Goal: Task Accomplishment & Management: Use online tool/utility

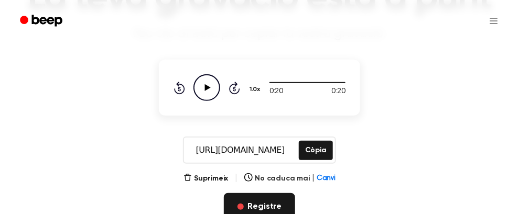
click at [250, 199] on button "Registre" at bounding box center [260, 206] width 72 height 27
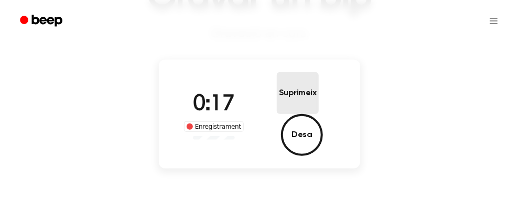
click at [281, 88] on button "Suprimeix" at bounding box center [298, 93] width 42 height 42
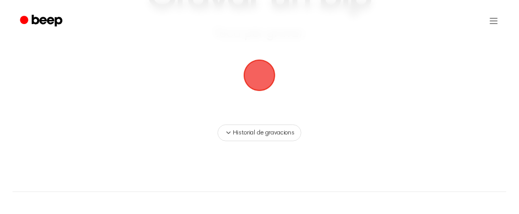
click at [248, 67] on span "button" at bounding box center [259, 75] width 29 height 29
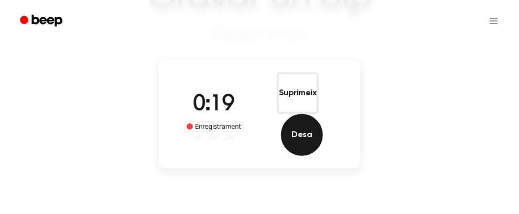
click at [312, 131] on font "Desa" at bounding box center [301, 135] width 20 height 8
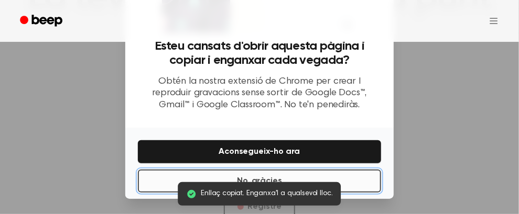
click at [357, 177] on button "No, gràcies" at bounding box center [259, 181] width 243 height 23
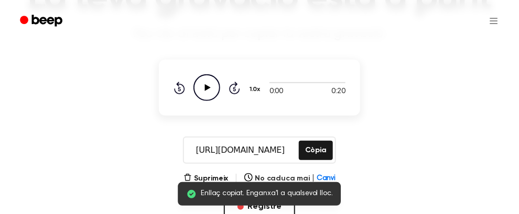
click at [210, 86] on icon "Play Audio" at bounding box center [206, 87] width 27 height 27
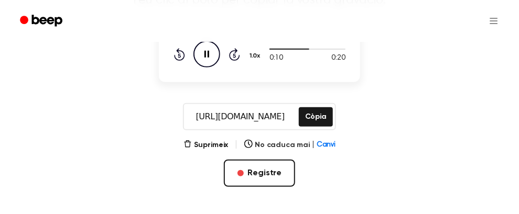
scroll to position [144, 0]
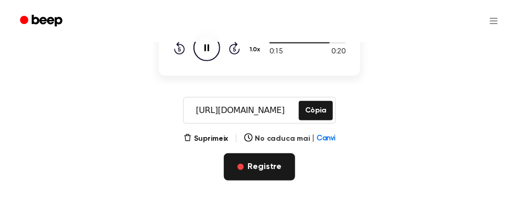
click at [256, 166] on font "Registre" at bounding box center [265, 167] width 34 height 8
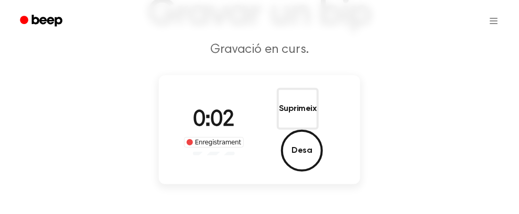
scroll to position [85, 0]
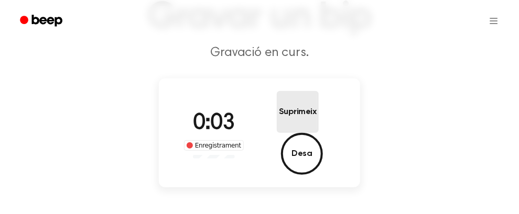
click at [279, 115] on font "Suprimeix" at bounding box center [298, 112] width 38 height 8
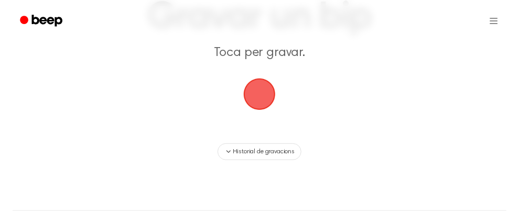
click at [260, 84] on span "button" at bounding box center [259, 94] width 29 height 29
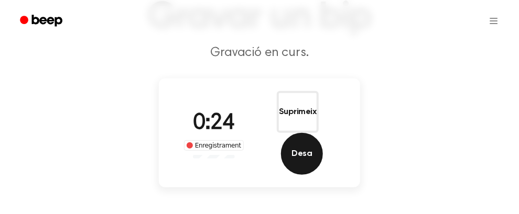
click at [312, 150] on font "Desa" at bounding box center [301, 154] width 20 height 8
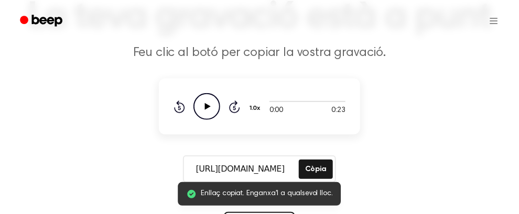
click at [203, 101] on icon "Play Audio" at bounding box center [206, 106] width 27 height 27
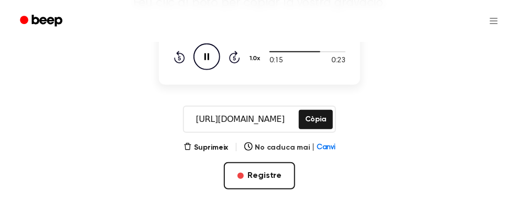
scroll to position [137, 0]
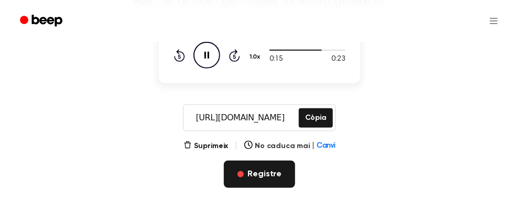
click at [266, 170] on font "Registre" at bounding box center [265, 174] width 34 height 8
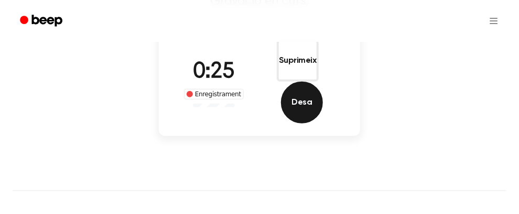
click at [323, 82] on button "Desa" at bounding box center [302, 103] width 42 height 42
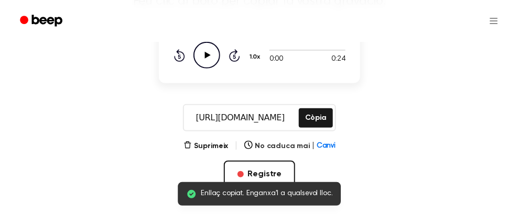
scroll to position [0, 0]
click at [210, 56] on icon at bounding box center [208, 55] width 6 height 7
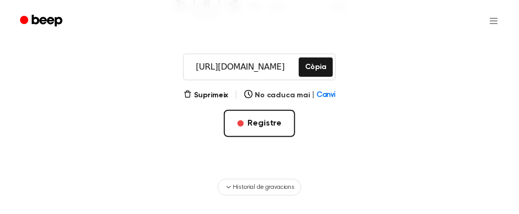
scroll to position [189, 0]
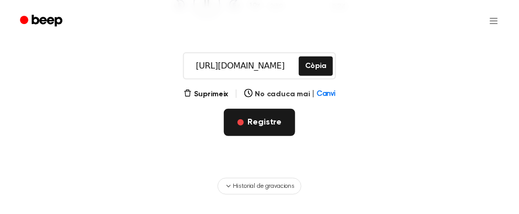
click at [242, 114] on button "Registre" at bounding box center [260, 122] width 72 height 27
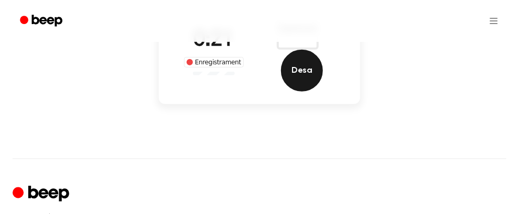
click at [323, 50] on button "Desa" at bounding box center [302, 71] width 42 height 42
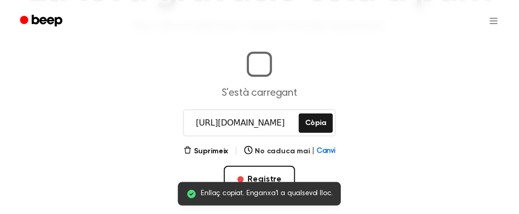
scroll to position [0, 1]
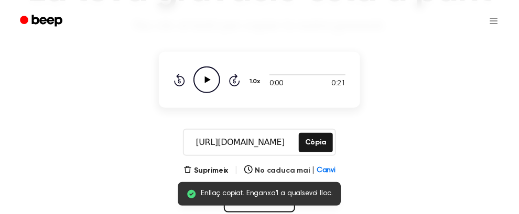
click at [207, 79] on icon at bounding box center [208, 80] width 6 height 7
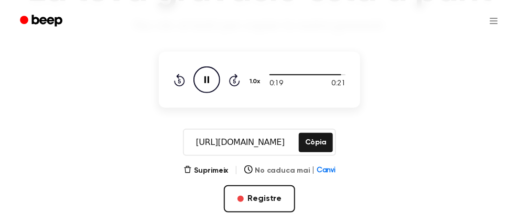
click at [263, 168] on font "No caduca mai" at bounding box center [282, 170] width 55 height 7
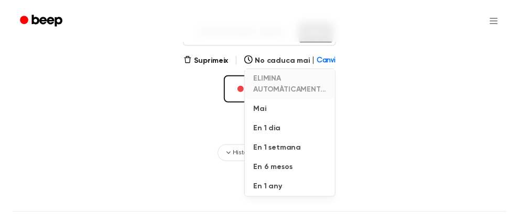
scroll to position [223, 0]
click at [263, 108] on font "Mai" at bounding box center [259, 108] width 13 height 7
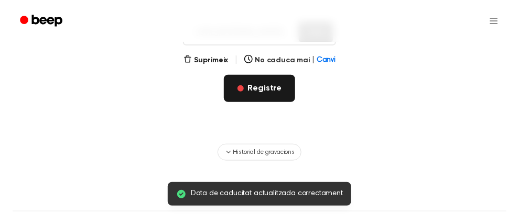
click at [260, 85] on font "Registre" at bounding box center [265, 88] width 34 height 8
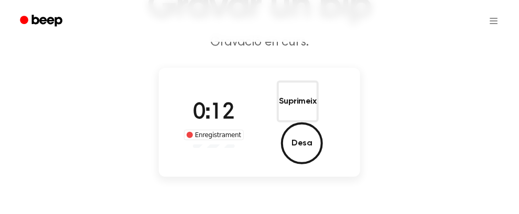
scroll to position [90, 0]
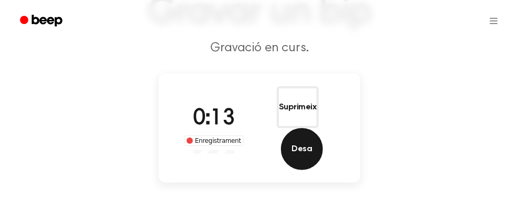
click at [312, 145] on font "Desa" at bounding box center [301, 149] width 20 height 8
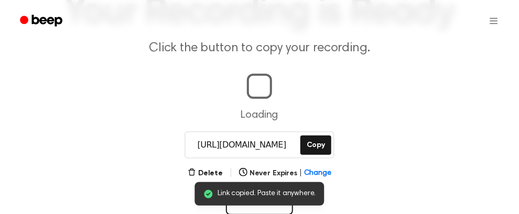
scroll to position [0, 2]
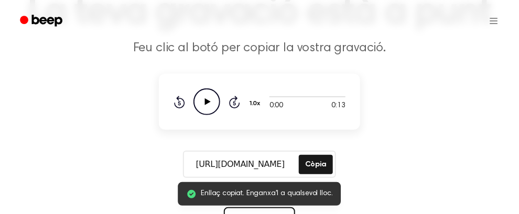
click at [203, 100] on icon "Play Audio" at bounding box center [206, 102] width 27 height 27
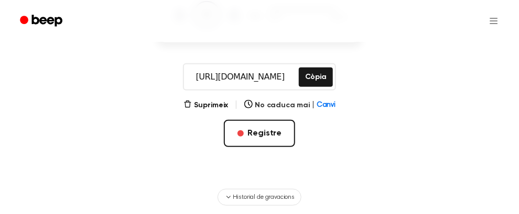
scroll to position [186, 0]
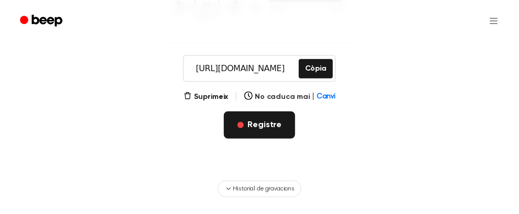
click at [251, 126] on font "Registre" at bounding box center [265, 125] width 34 height 8
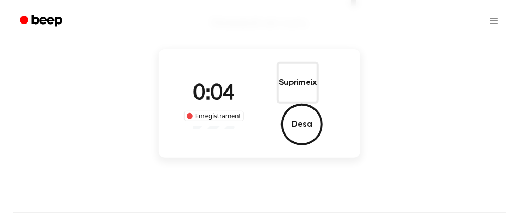
scroll to position [114, 0]
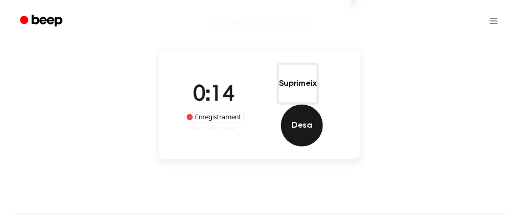
click at [314, 105] on button "Desa" at bounding box center [302, 126] width 42 height 42
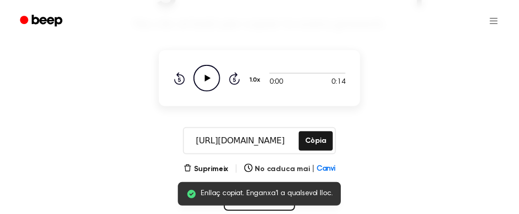
scroll to position [0, 0]
click at [198, 82] on icon "Play Audio" at bounding box center [206, 78] width 27 height 27
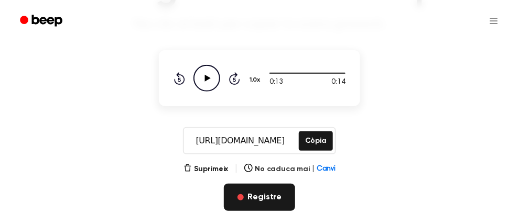
click at [266, 199] on font "Registre" at bounding box center [265, 197] width 34 height 8
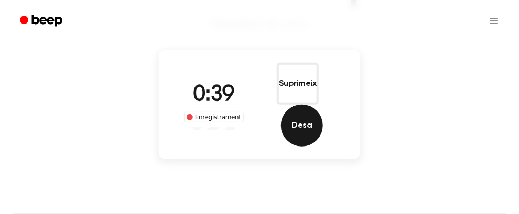
click at [318, 105] on button "Desa" at bounding box center [302, 126] width 42 height 42
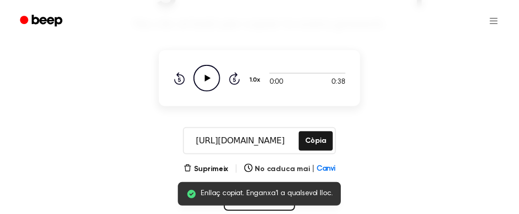
click at [202, 84] on icon "Play Audio" at bounding box center [206, 78] width 27 height 27
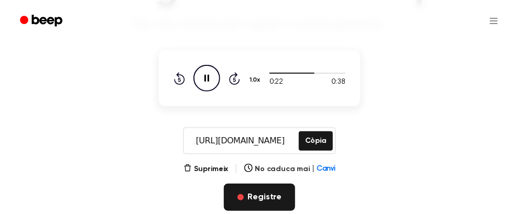
click at [282, 196] on button "Registre" at bounding box center [260, 197] width 72 height 27
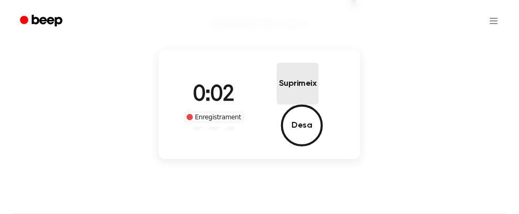
click at [277, 78] on button "Suprimeix" at bounding box center [298, 84] width 42 height 42
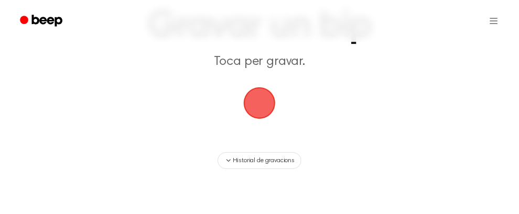
scroll to position [97, 0]
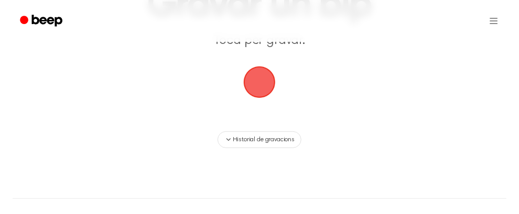
click at [261, 80] on span "button" at bounding box center [259, 82] width 29 height 29
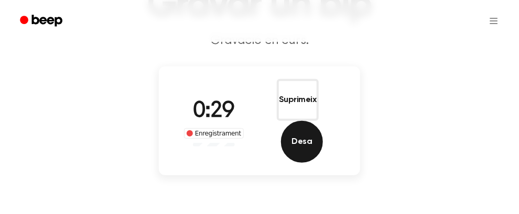
click at [318, 121] on button "Desa" at bounding box center [302, 142] width 42 height 42
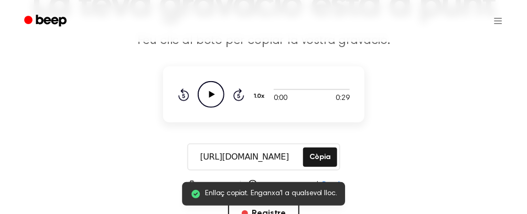
scroll to position [0, 0]
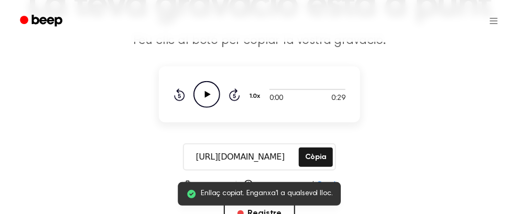
click at [208, 97] on icon "Play Audio" at bounding box center [206, 94] width 27 height 27
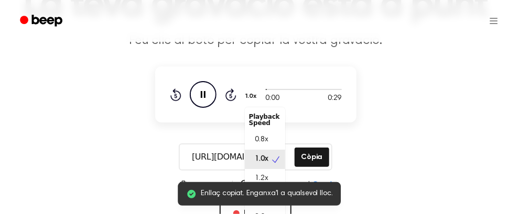
click at [255, 96] on font "1.0x" at bounding box center [251, 96] width 10 height 6
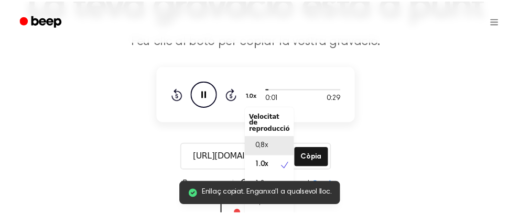
scroll to position [4, 0]
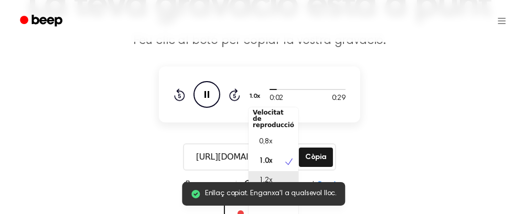
click at [274, 176] on div "1,2x" at bounding box center [267, 181] width 29 height 11
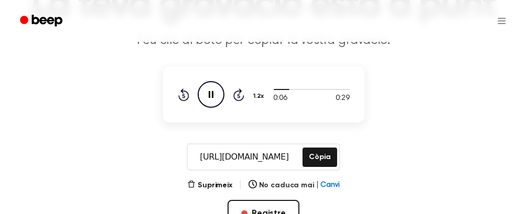
click at [256, 96] on button "1.2x" at bounding box center [260, 97] width 15 height 18
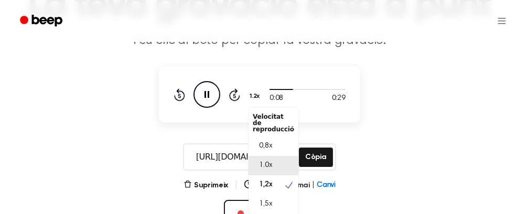
click at [272, 160] on div "1.0x" at bounding box center [267, 165] width 29 height 11
